Goal: Information Seeking & Learning: Learn about a topic

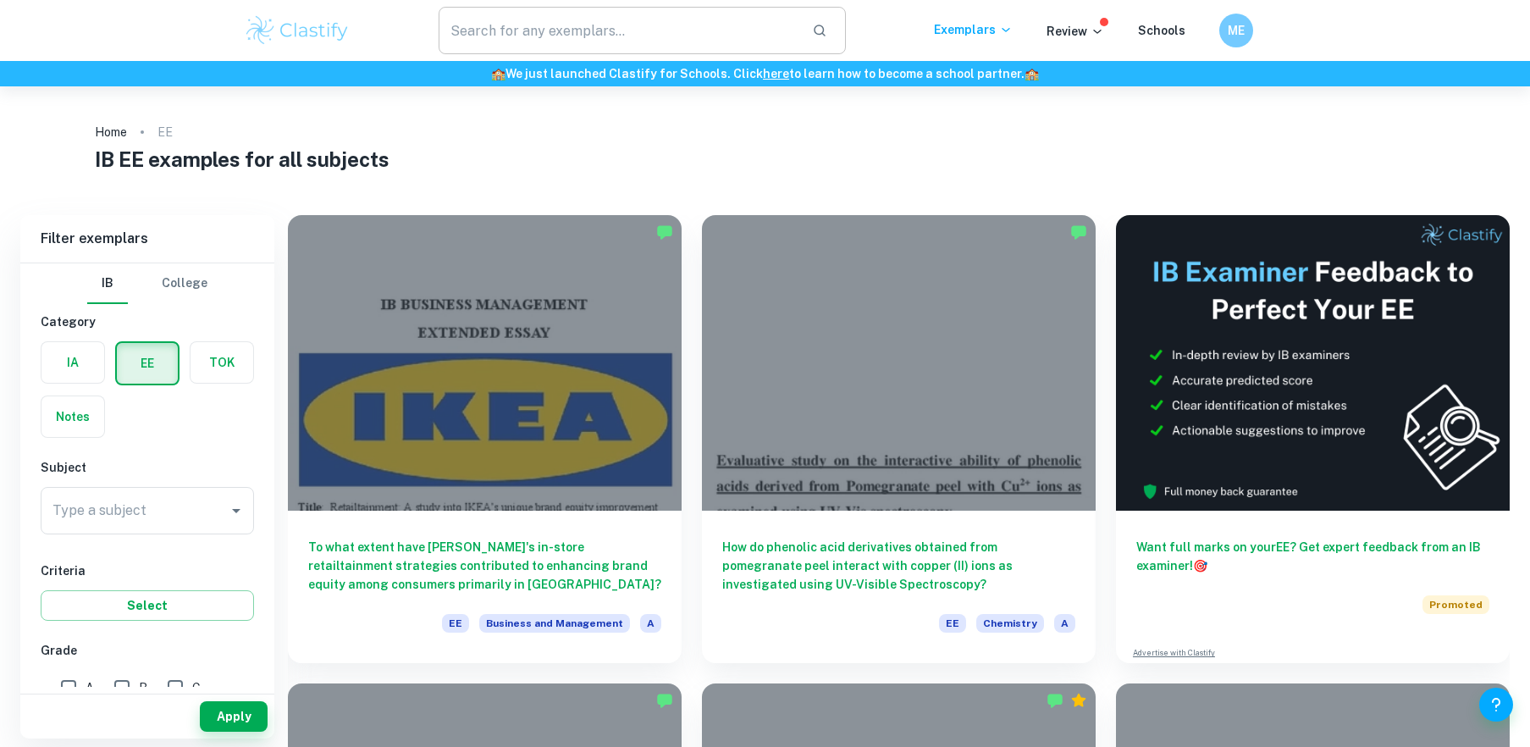
click at [550, 30] on input "text" at bounding box center [619, 30] width 361 height 47
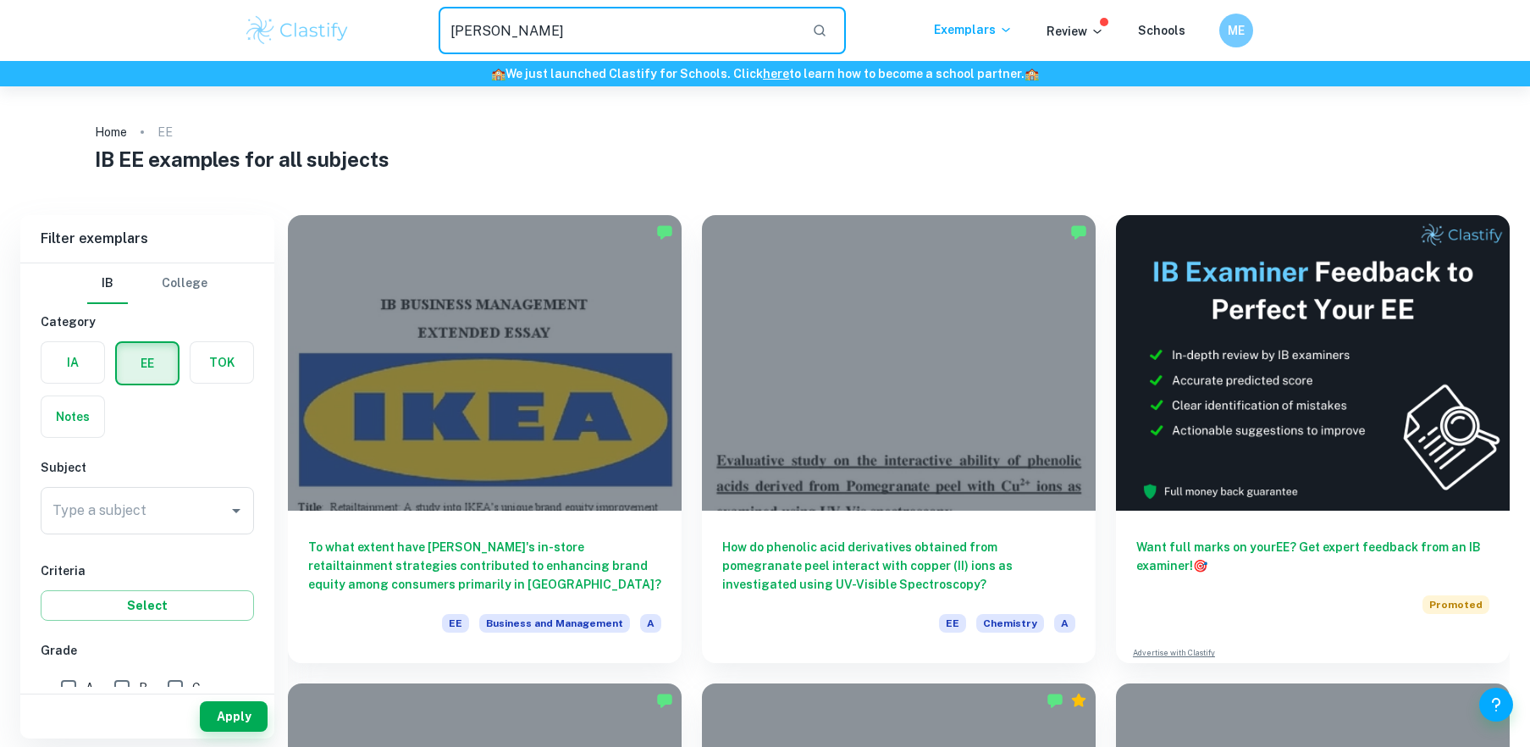
type input "[PERSON_NAME]"
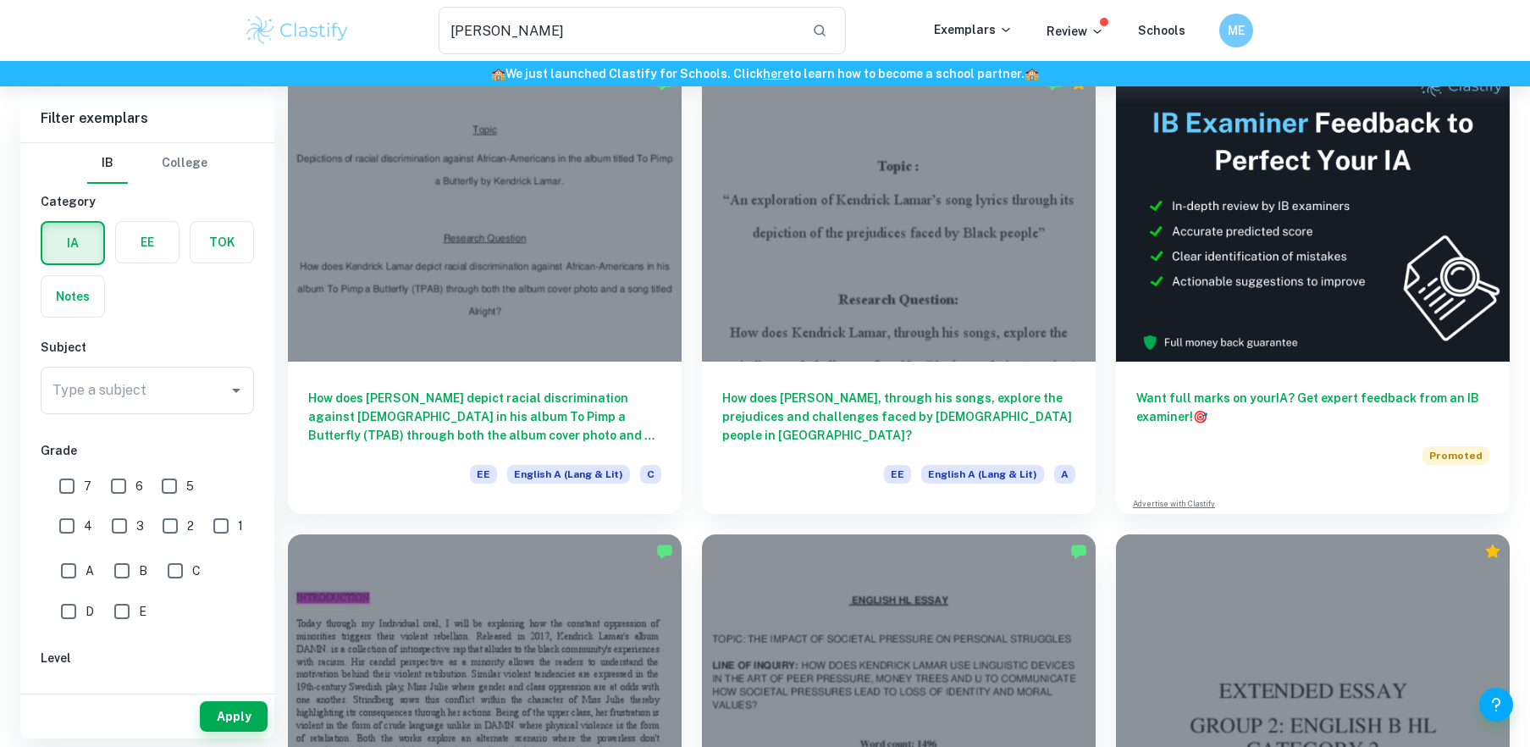
scroll to position [110, 0]
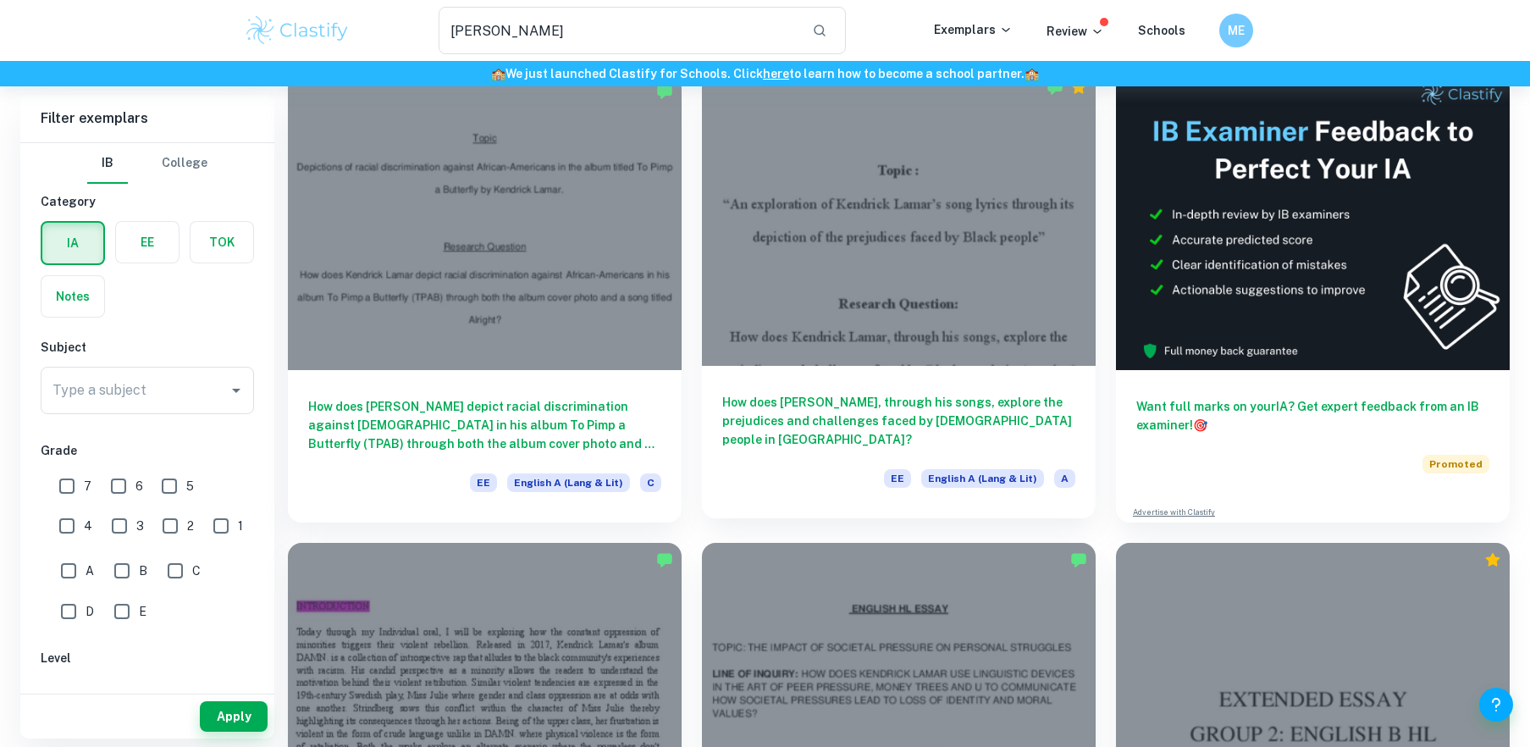
click at [848, 225] on div at bounding box center [899, 218] width 394 height 296
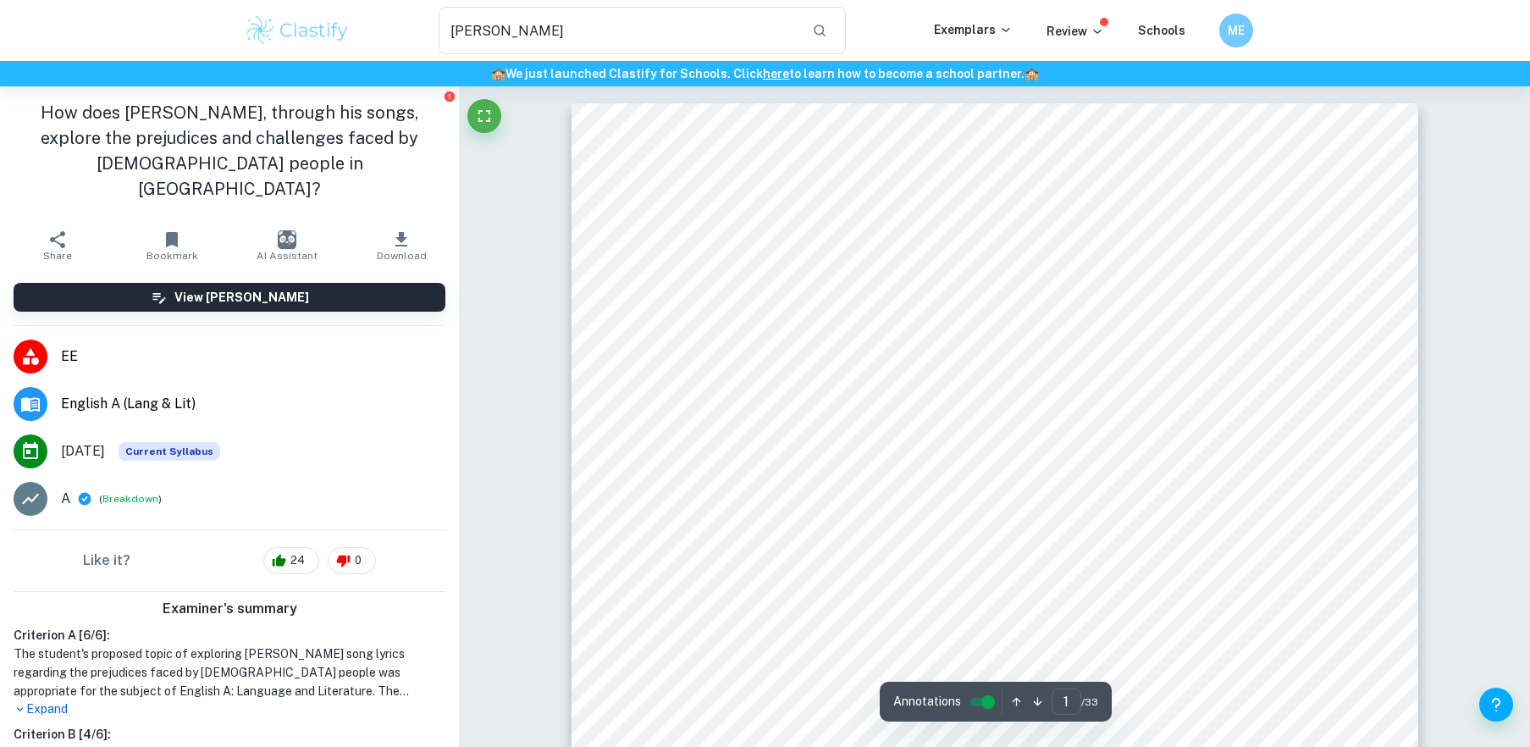
scroll to position [307, 0]
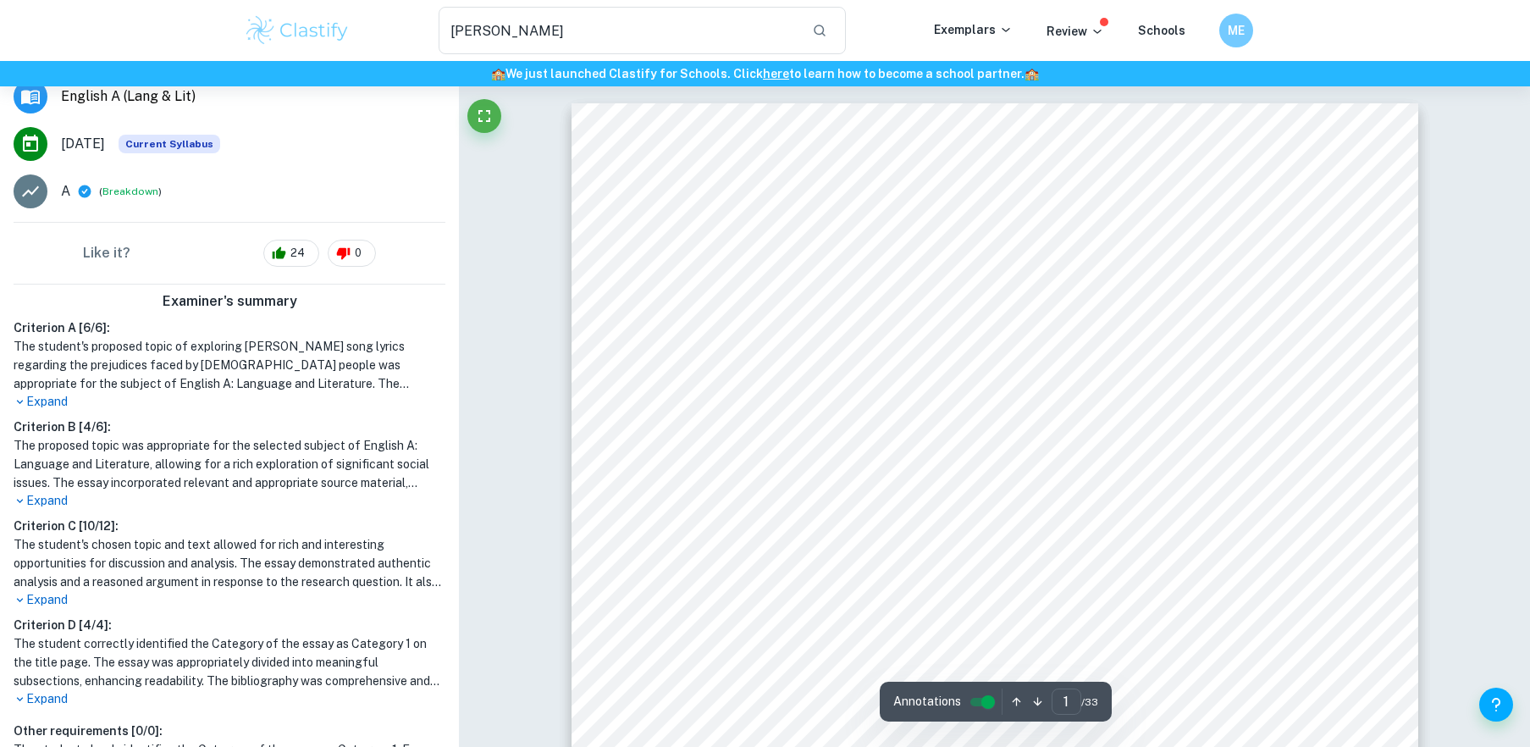
click at [25, 591] on p "Expand" at bounding box center [230, 600] width 432 height 18
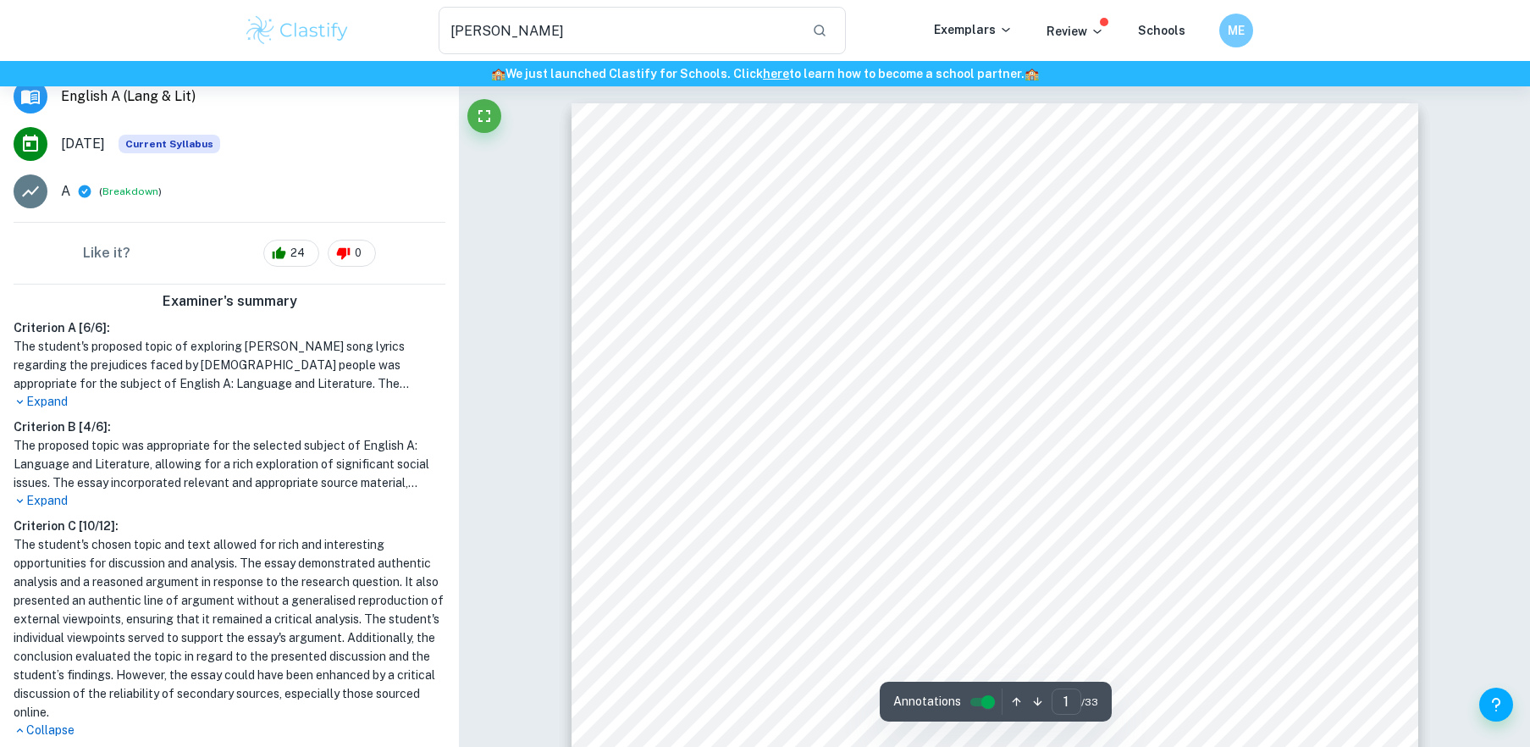
scroll to position [0, 0]
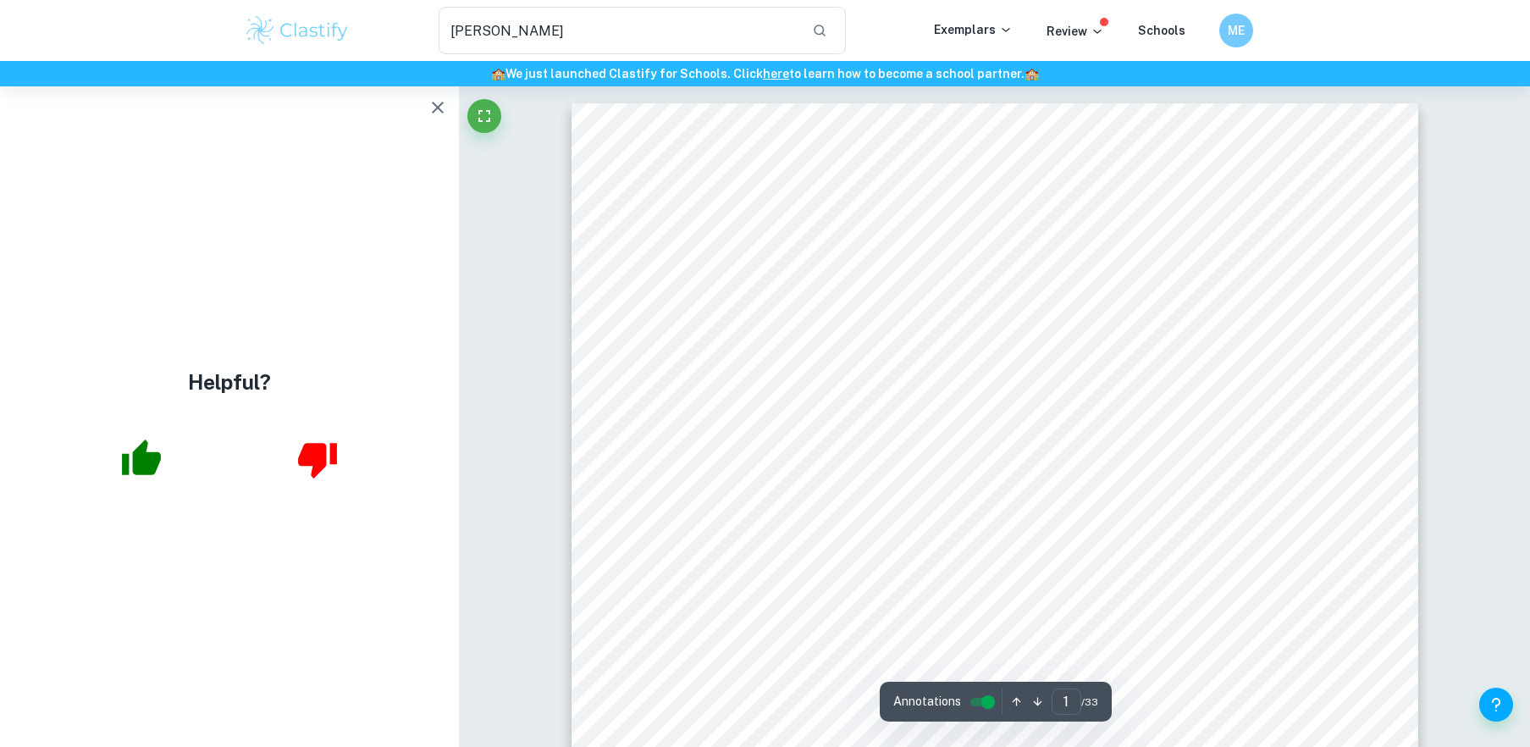
click at [435, 102] on icon "button" at bounding box center [438, 107] width 20 height 20
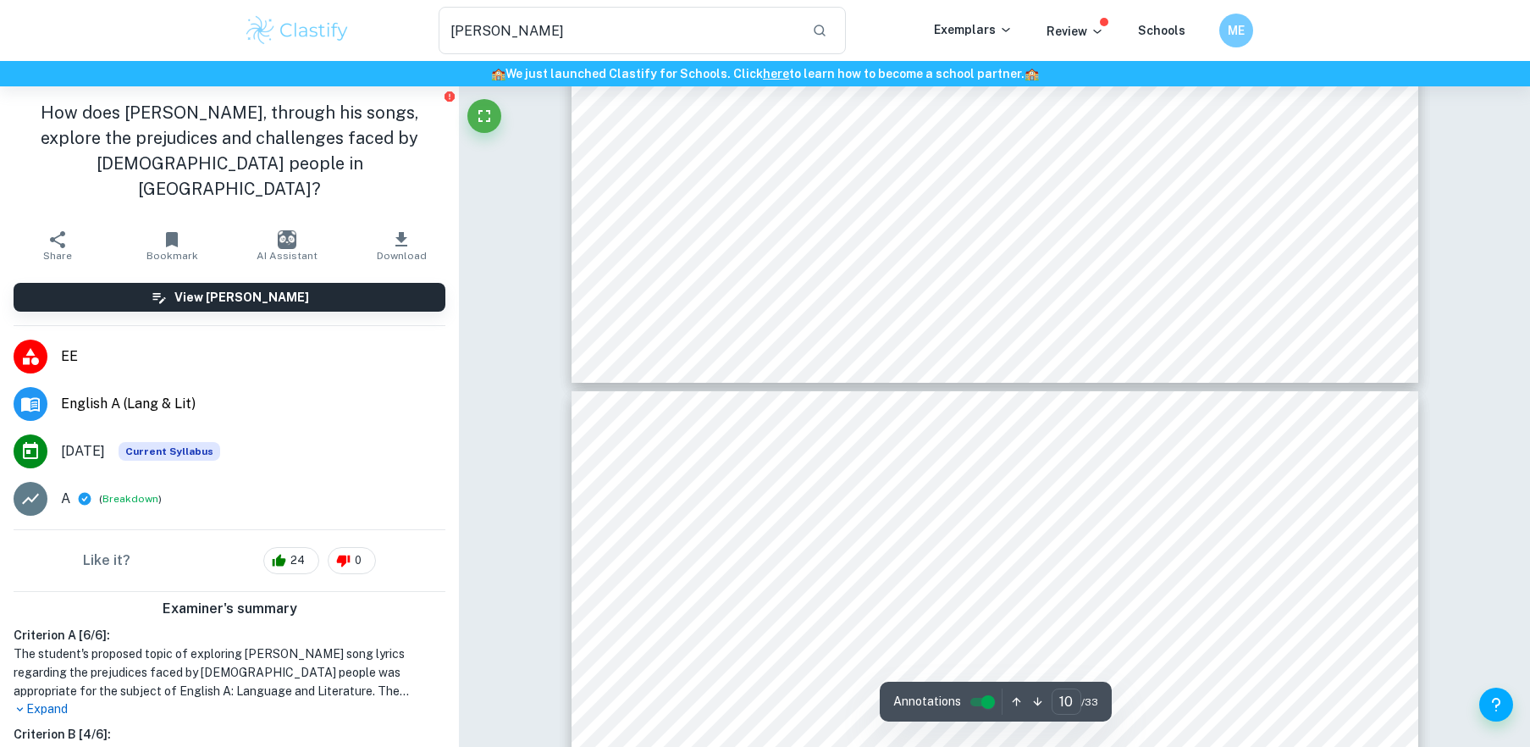
type input "9"
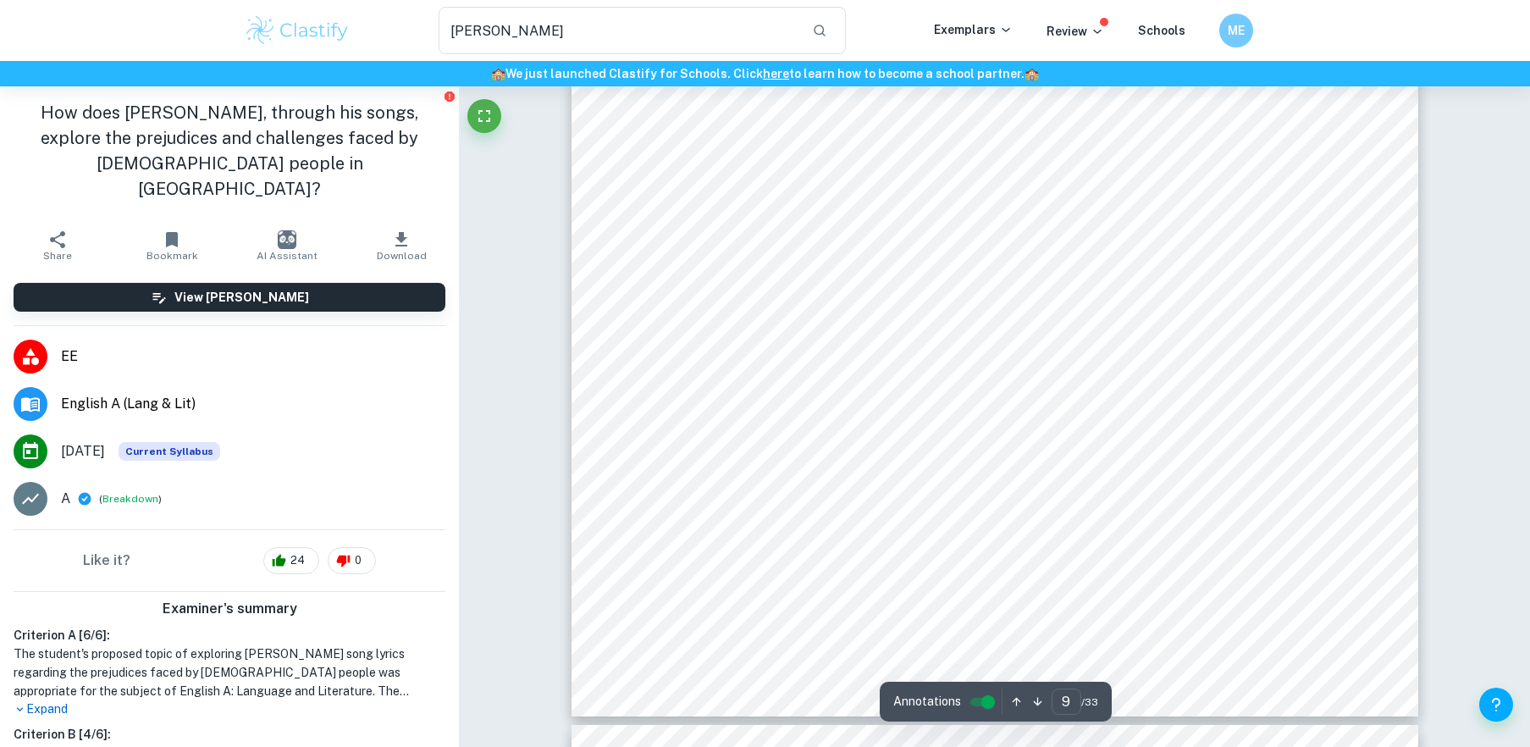
scroll to position [9379, 0]
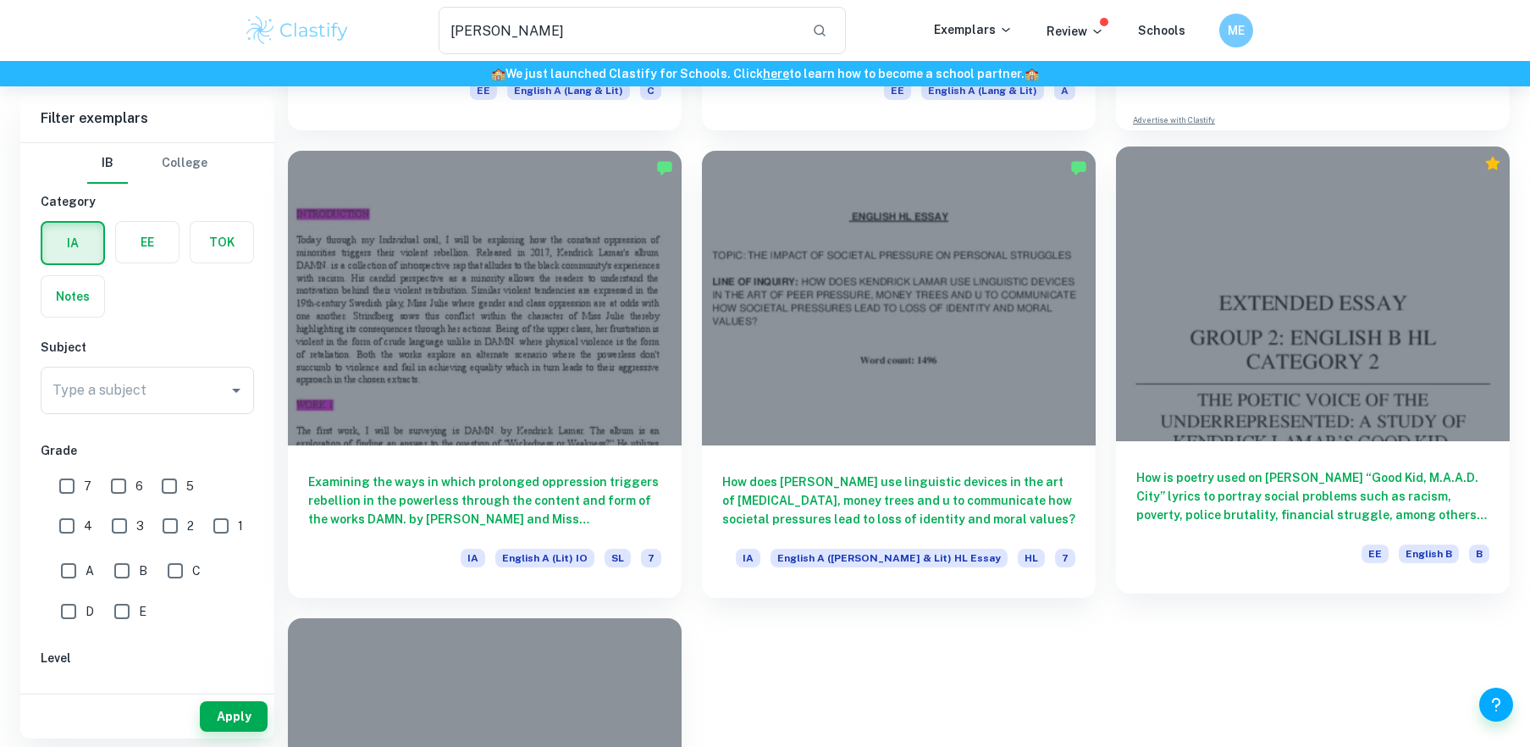
scroll to position [506, 0]
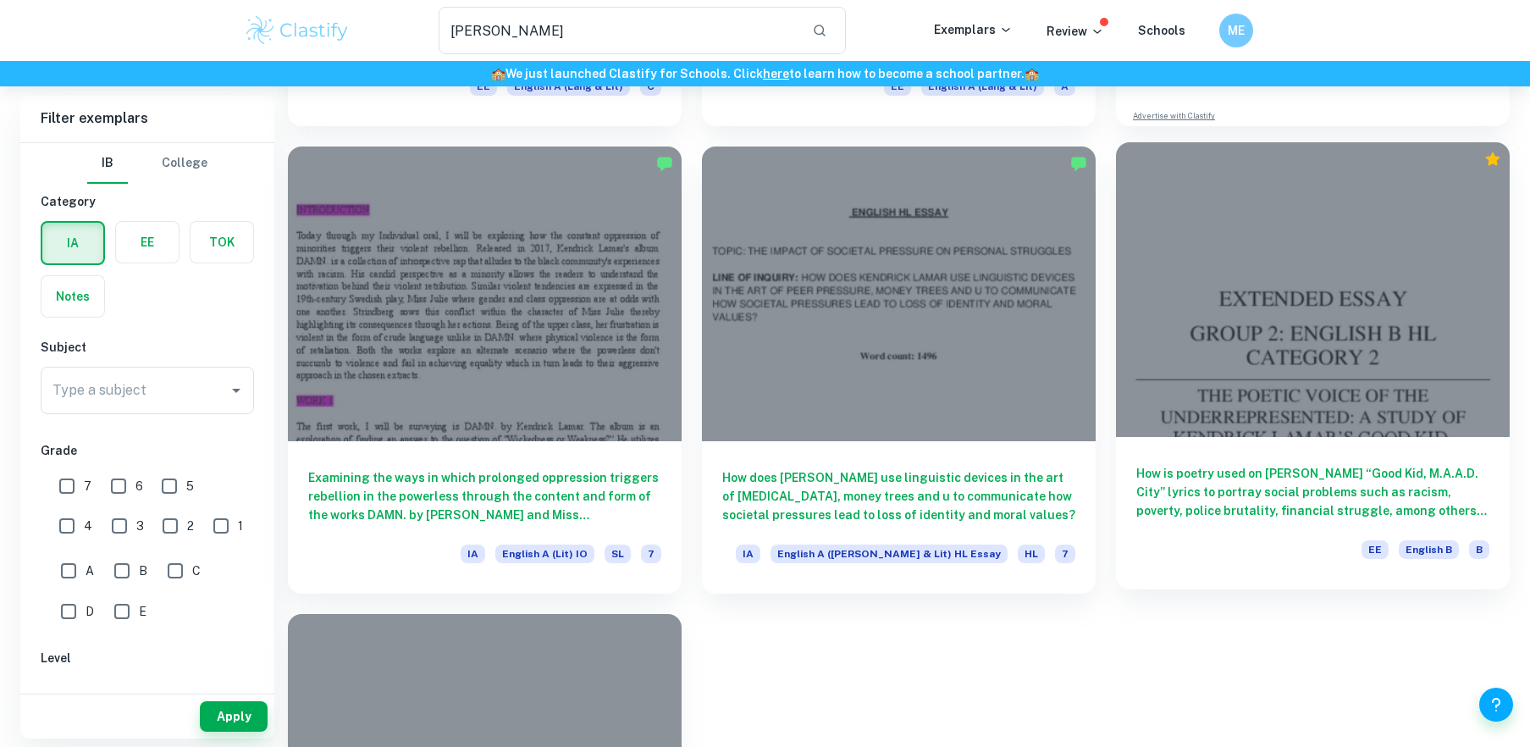
click at [1183, 358] on div at bounding box center [1313, 290] width 394 height 296
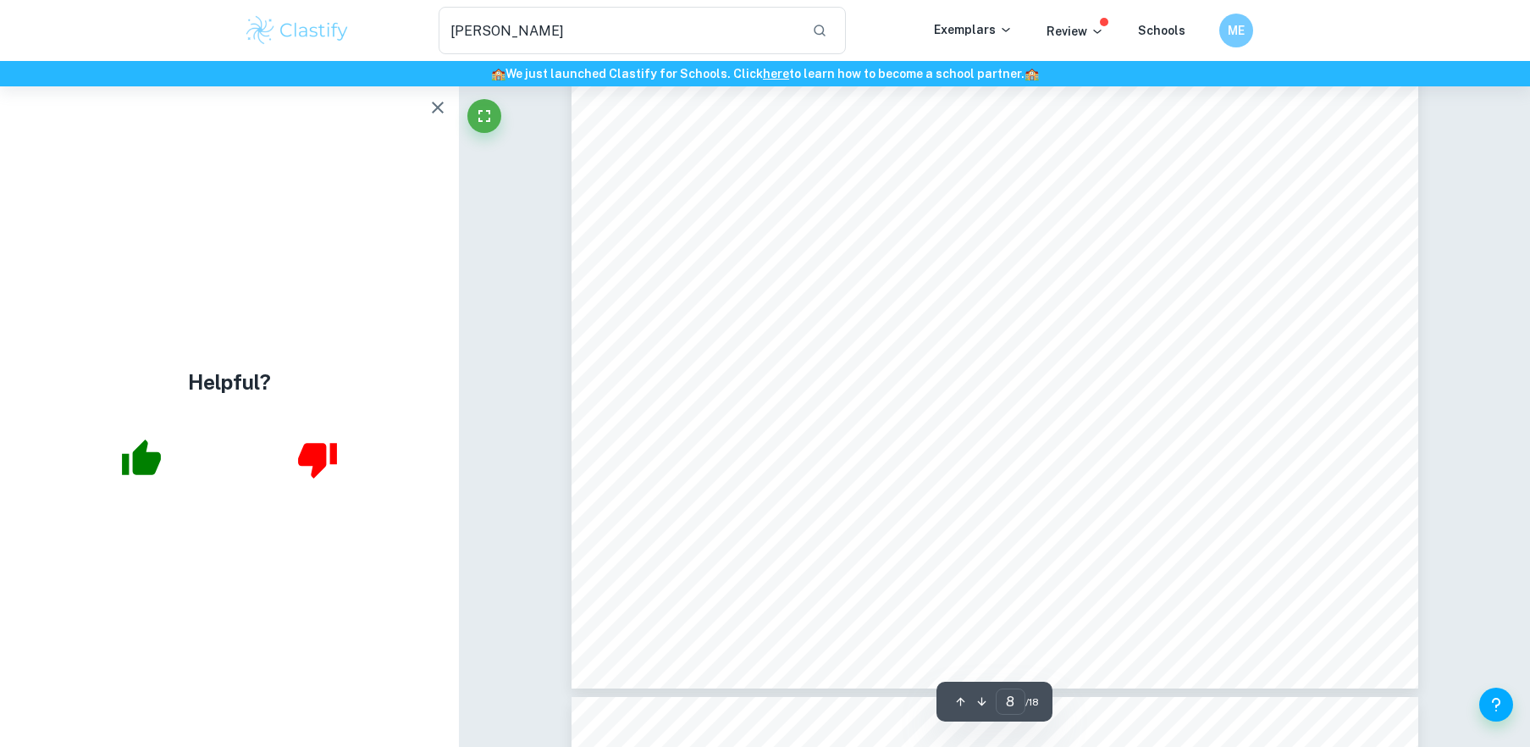
scroll to position [9185, 0]
click at [1088, 192] on div "6 In these verses, [PERSON_NAME] presents a common situation of his hometown: m…" at bounding box center [995, 93] width 847 height 1197
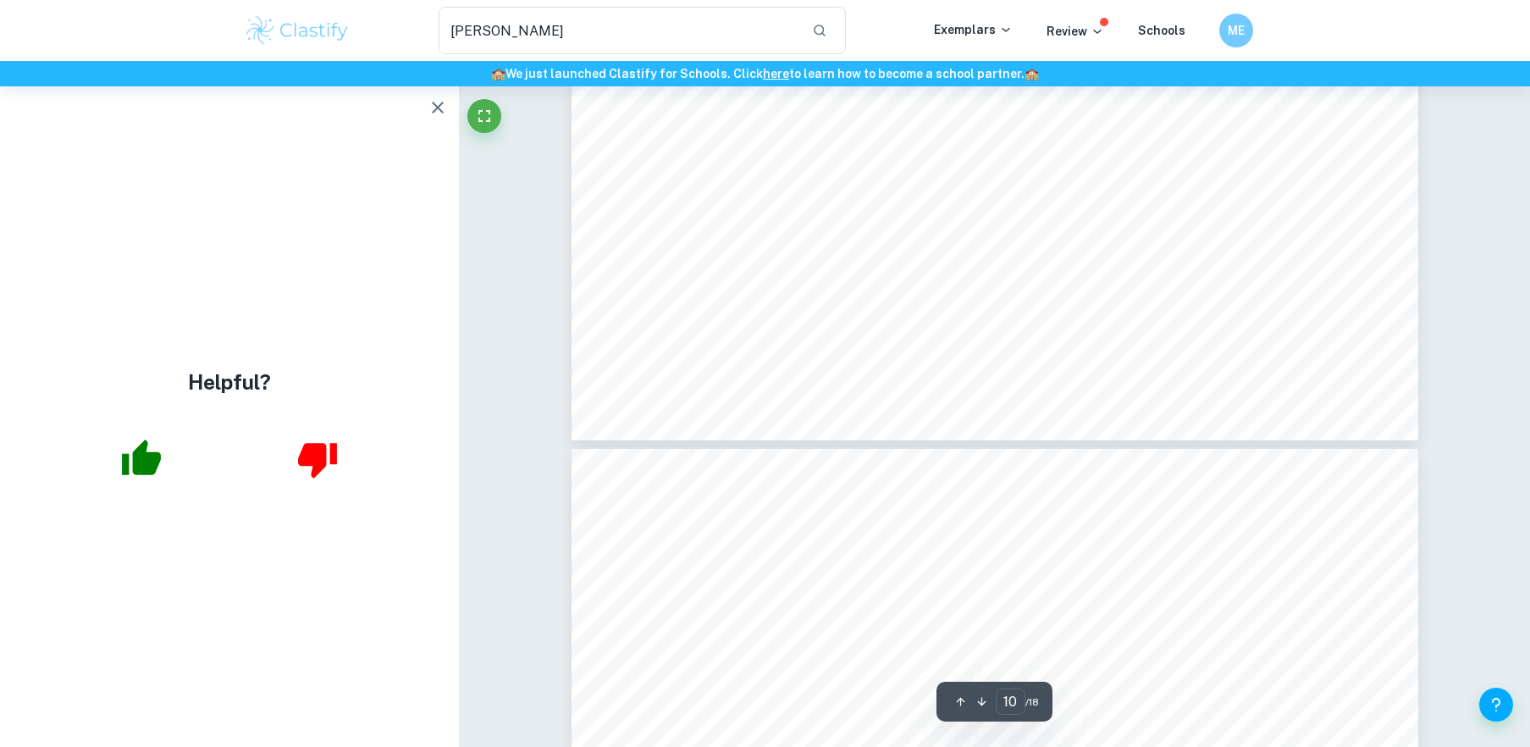
type input "11"
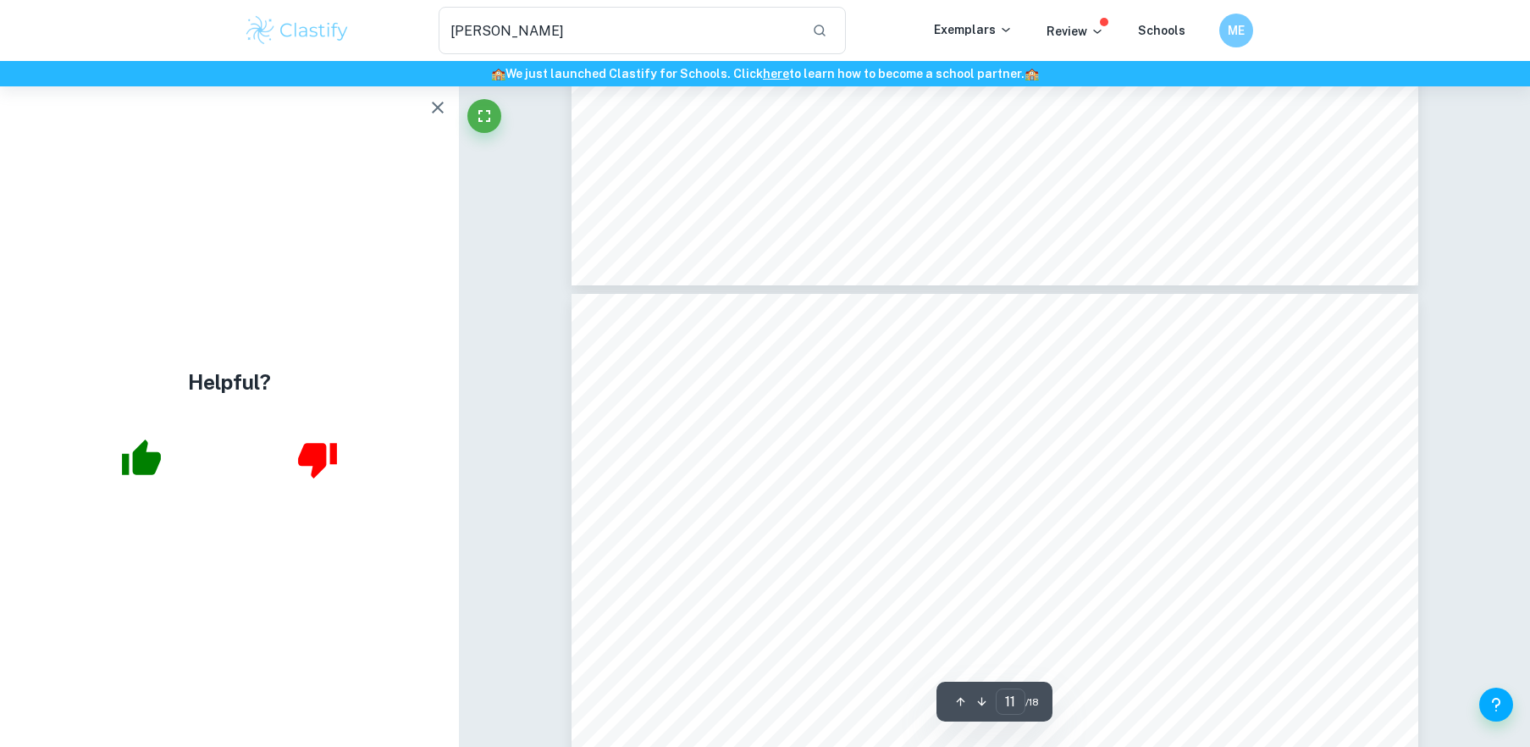
scroll to position [11994, 0]
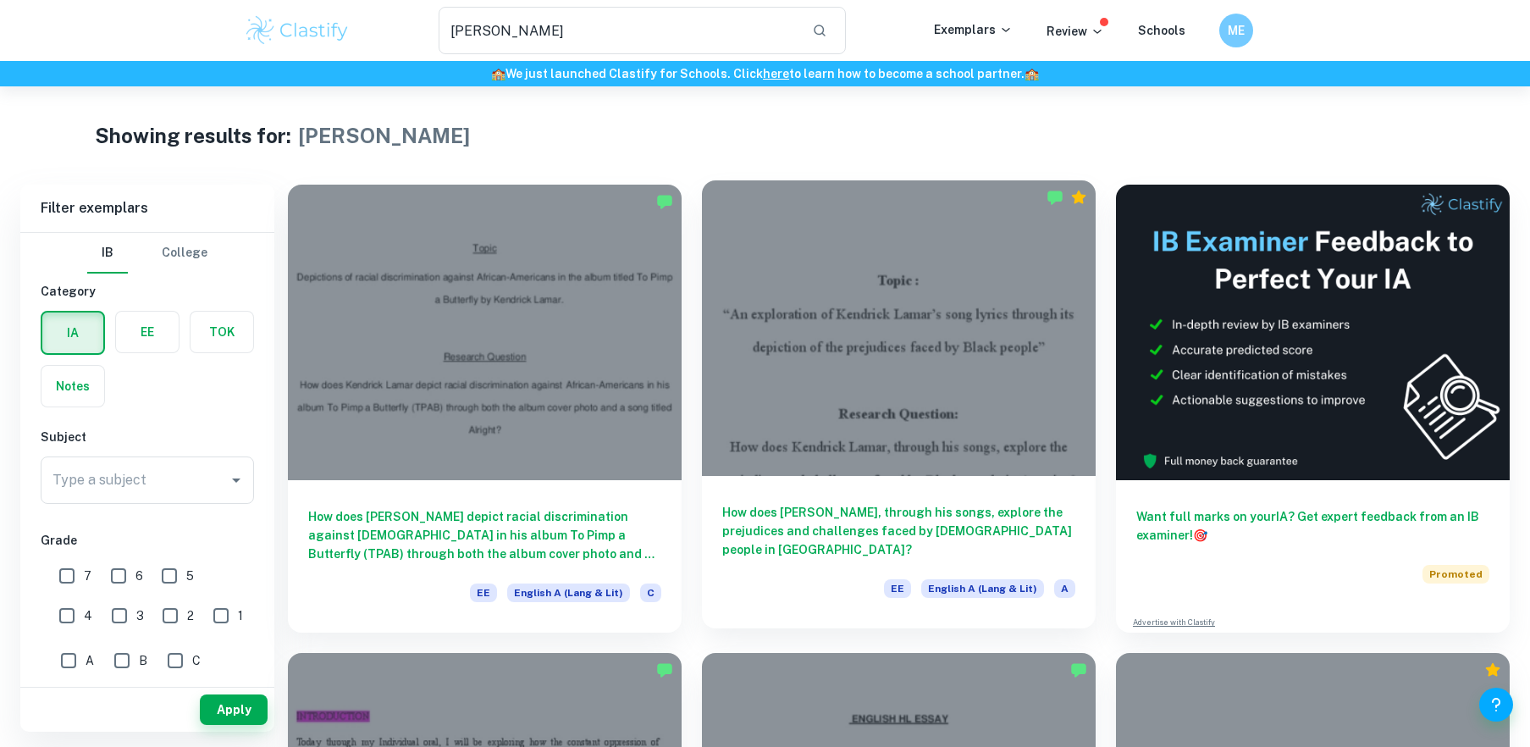
click at [1064, 410] on div at bounding box center [899, 328] width 394 height 296
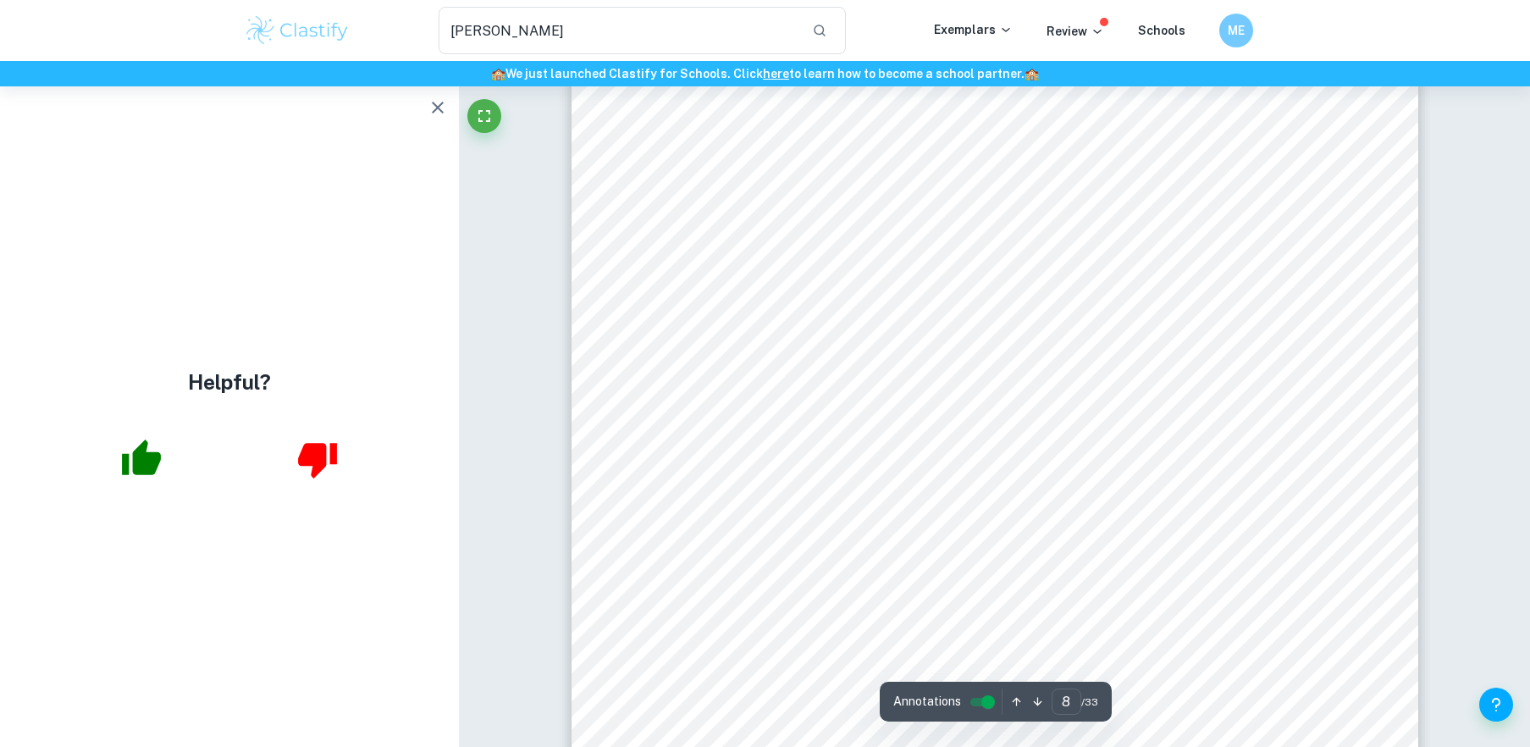
scroll to position [8001, 0]
type input "5"
